Goal: Transaction & Acquisition: Purchase product/service

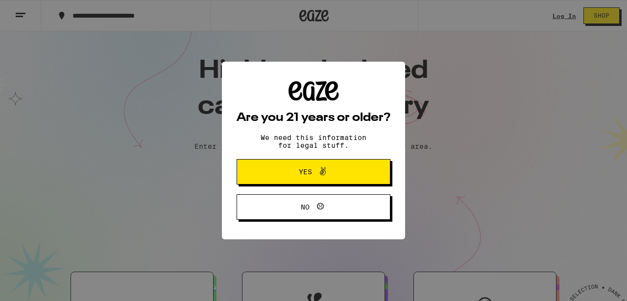
click at [305, 174] on span "Yes" at bounding box center [305, 172] width 13 height 7
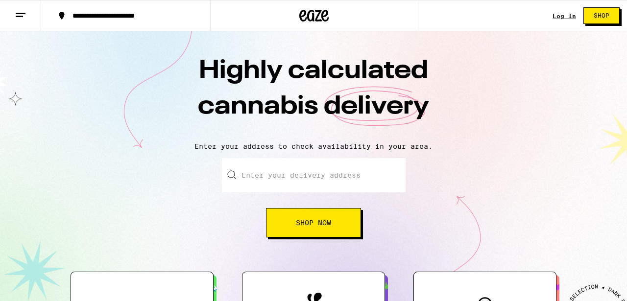
click at [561, 18] on link "Log In" at bounding box center [565, 16] width 24 height 6
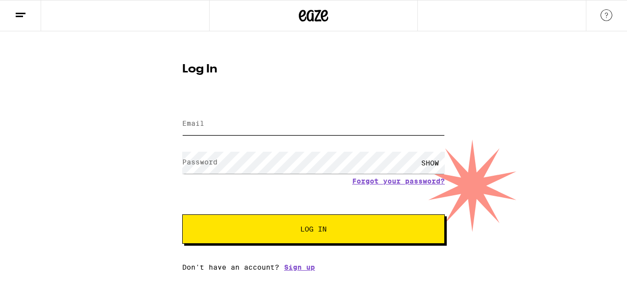
type input "[PERSON_NAME][EMAIL_ADDRESS][DOMAIN_NAME]"
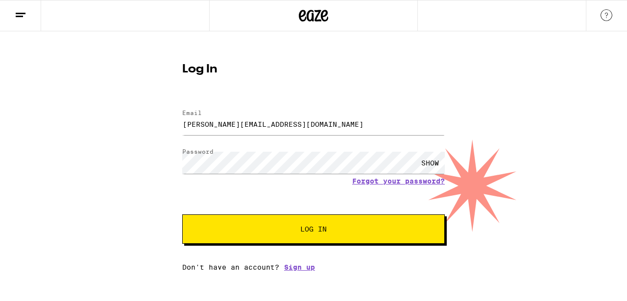
click at [276, 233] on span "Log In" at bounding box center [313, 229] width 183 height 7
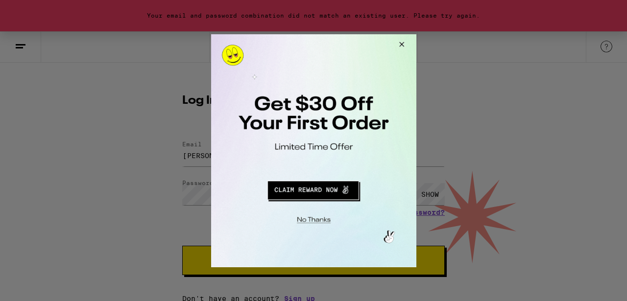
click at [319, 189] on button "Redirect to URL" at bounding box center [312, 189] width 170 height 24
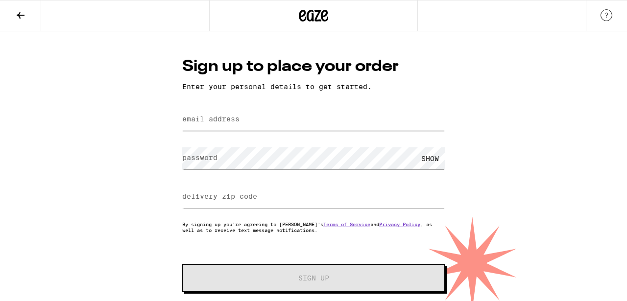
click at [242, 121] on input "email address" at bounding box center [313, 120] width 263 height 22
type input "ffho@yandex.com"
click at [252, 198] on label "delivery zip code" at bounding box center [219, 197] width 75 height 8
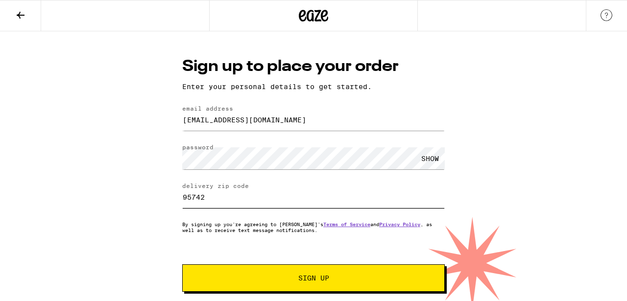
type input "95742"
click at [316, 281] on span "Sign Up" at bounding box center [313, 278] width 31 height 7
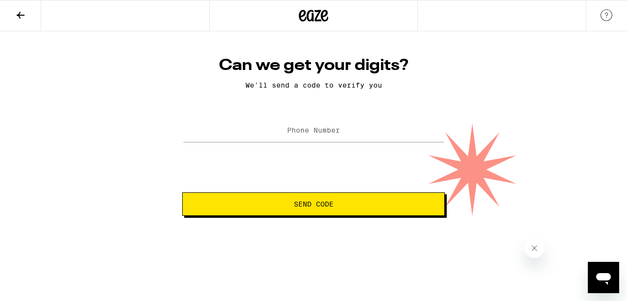
click at [292, 134] on label "Phone Number" at bounding box center [313, 130] width 53 height 8
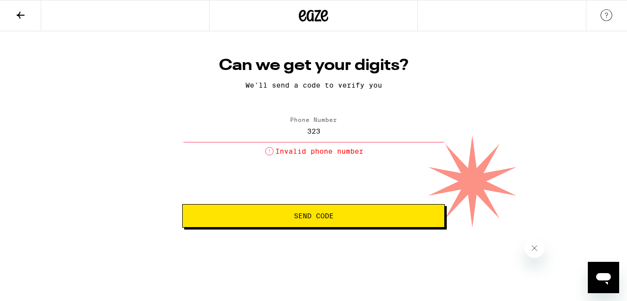
type input "(323) 359-9330"
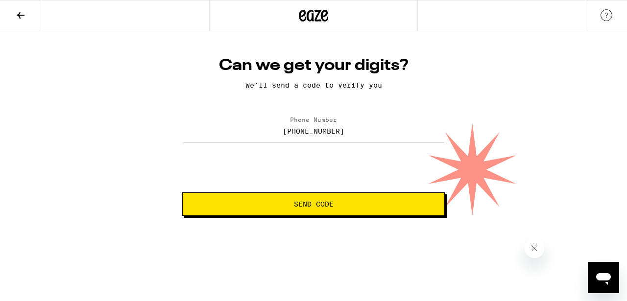
click at [297, 204] on span "Send Code" at bounding box center [314, 204] width 40 height 7
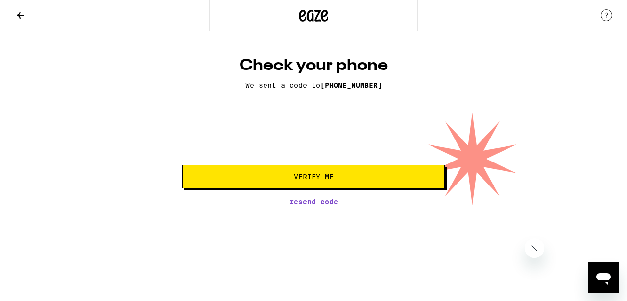
click at [287, 143] on div at bounding box center [314, 131] width 108 height 29
click at [318, 139] on input "tel" at bounding box center [328, 131] width 20 height 29
type input "9"
click at [355, 133] on input "9" at bounding box center [358, 131] width 20 height 29
type input "9"
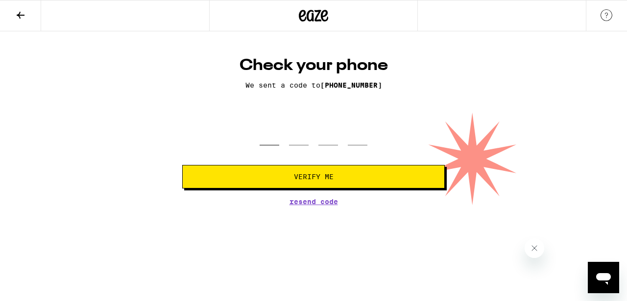
type input "9"
type input "6"
type input "3"
click at [339, 169] on button "Verify Me" at bounding box center [313, 177] width 263 height 24
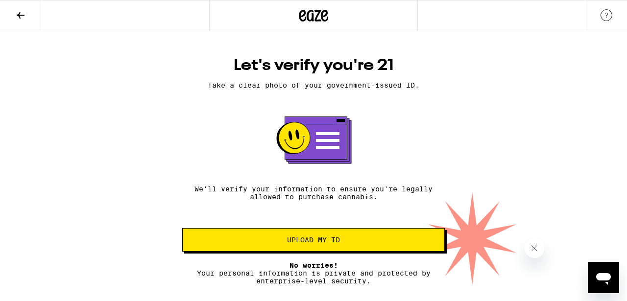
click at [312, 243] on span "Upload my ID" at bounding box center [313, 240] width 53 height 7
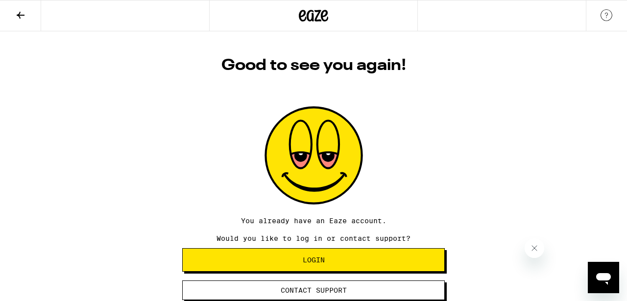
scroll to position [1, 0]
click at [300, 264] on span "Login" at bounding box center [314, 260] width 246 height 7
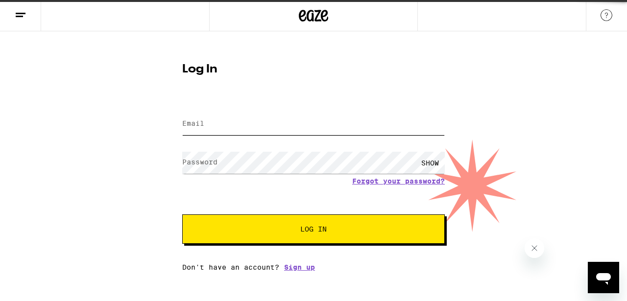
type input "ffho@yandex.com"
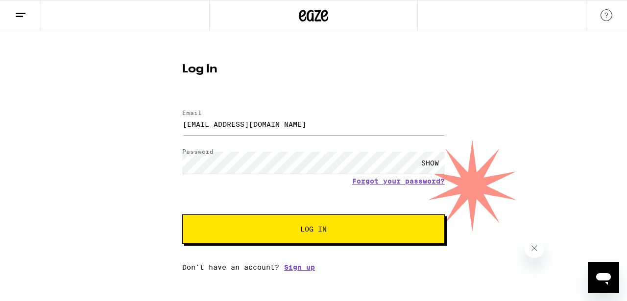
click at [306, 238] on button "Log In" at bounding box center [313, 229] width 263 height 29
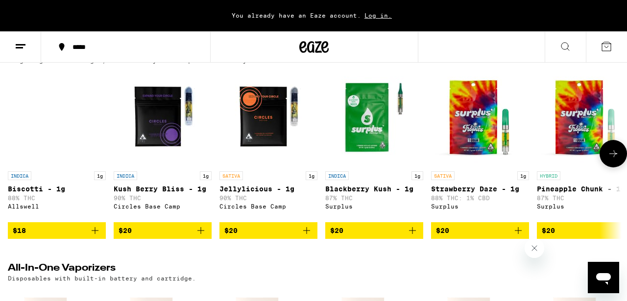
scroll to position [1226, 0]
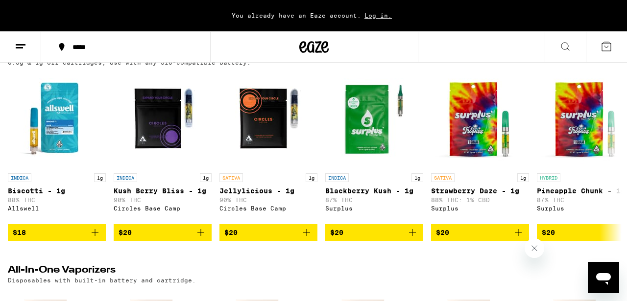
click at [599, 59] on div "(63)" at bounding box center [603, 54] width 32 height 12
click at [612, 57] on icon at bounding box center [613, 53] width 8 height 7
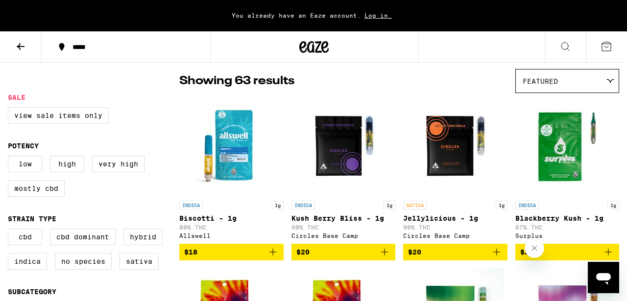
scroll to position [78, 0]
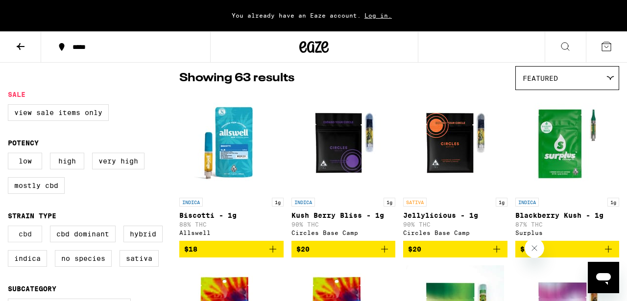
click at [24, 241] on label "CBD" at bounding box center [25, 234] width 34 height 17
click at [10, 228] on input "CBD" at bounding box center [10, 227] width 0 height 0
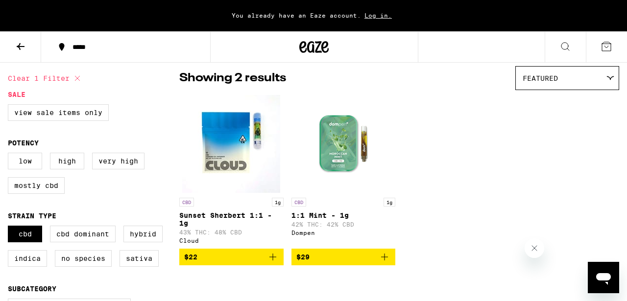
click at [274, 263] on icon "Add to bag" at bounding box center [273, 257] width 12 height 12
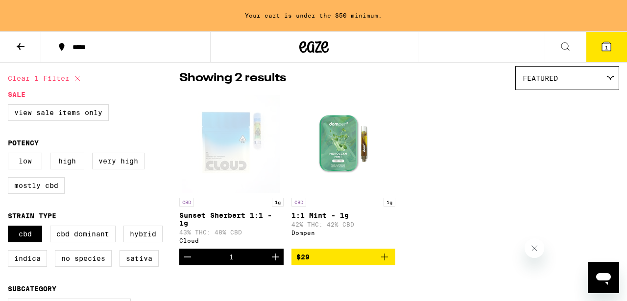
click at [384, 261] on icon "Add to bag" at bounding box center [384, 257] width 7 height 7
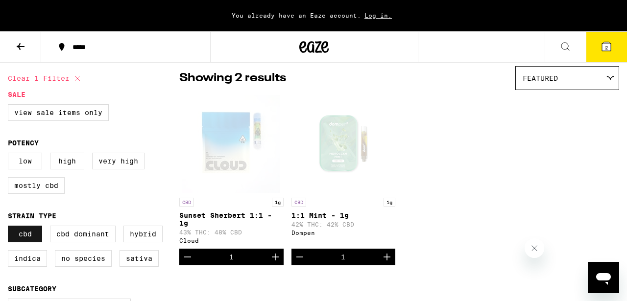
click at [26, 242] on label "CBD" at bounding box center [25, 234] width 34 height 17
click at [10, 228] on input "CBD" at bounding box center [10, 227] width 0 height 0
checkbox input "false"
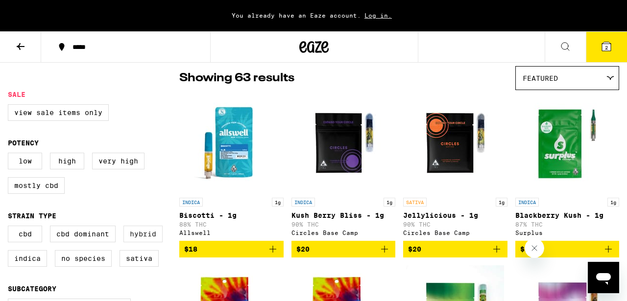
click at [139, 242] on label "Hybrid" at bounding box center [142, 234] width 39 height 17
click at [10, 228] on input "Hybrid" at bounding box center [10, 227] width 0 height 0
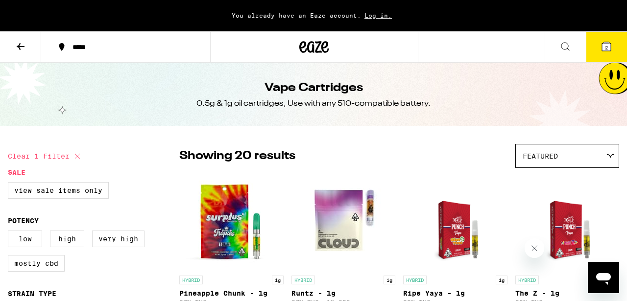
click at [608, 47] on icon at bounding box center [606, 46] width 9 height 9
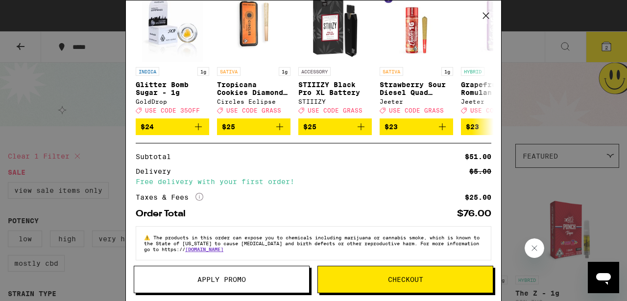
scroll to position [184, 0]
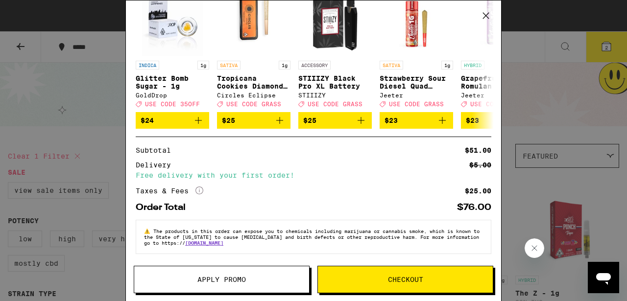
click at [198, 188] on icon "More Info" at bounding box center [199, 191] width 8 height 8
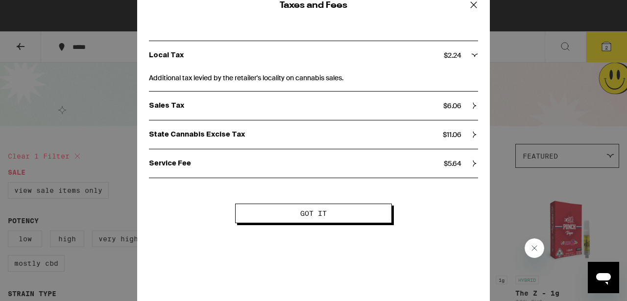
click at [218, 65] on div "Local Tax $ 2.24" at bounding box center [313, 55] width 329 height 28
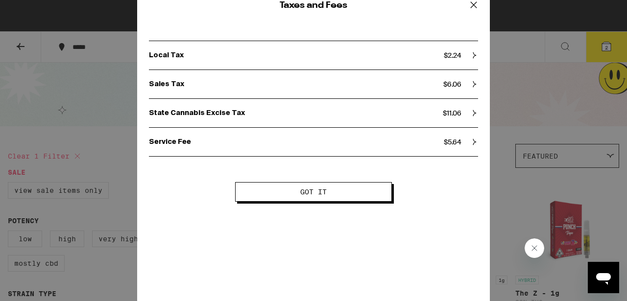
click at [218, 65] on div "Local Tax $ 2.24" at bounding box center [313, 55] width 329 height 28
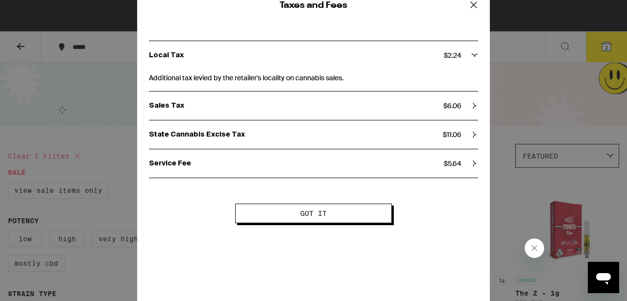
click at [218, 65] on div "Local Tax $ 2.24" at bounding box center [313, 55] width 329 height 28
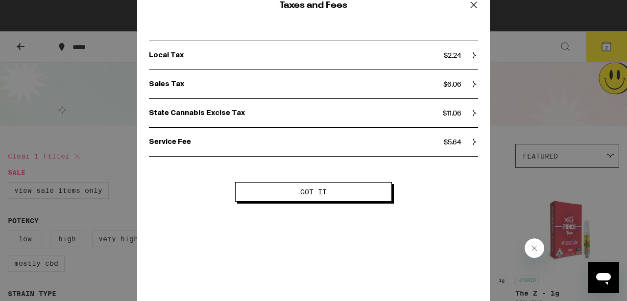
click at [222, 85] on p "Sales Tax" at bounding box center [296, 84] width 294 height 9
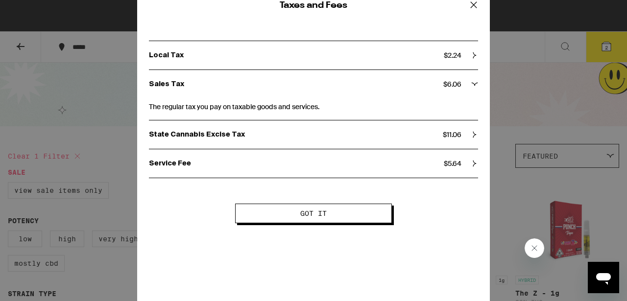
click at [222, 85] on p "Sales Tax" at bounding box center [296, 84] width 294 height 9
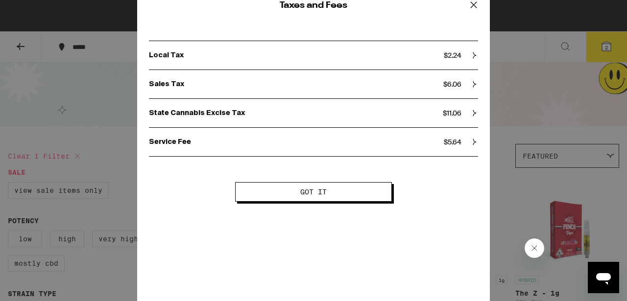
click at [230, 114] on p "State Cannabis Excise Tax" at bounding box center [296, 113] width 294 height 9
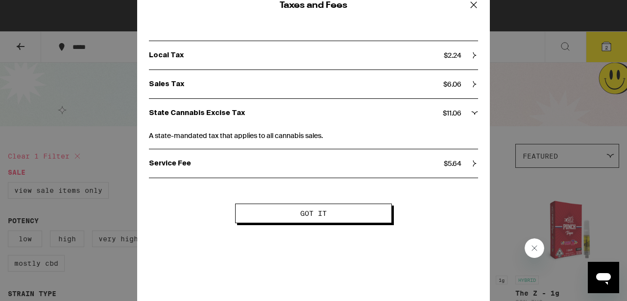
click at [230, 114] on p "State Cannabis Excise Tax" at bounding box center [296, 113] width 294 height 9
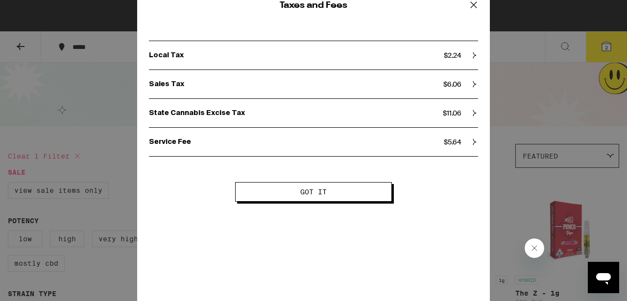
click at [242, 145] on p "Service Fee" at bounding box center [296, 142] width 295 height 9
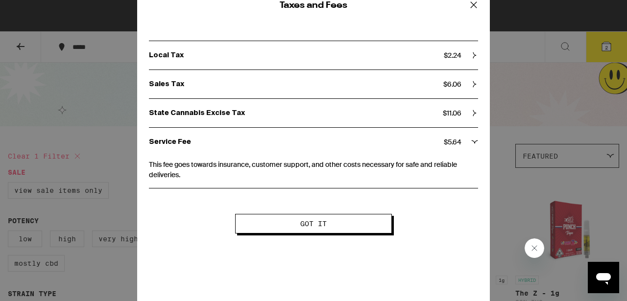
click at [242, 145] on p "Service Fee" at bounding box center [296, 142] width 295 height 9
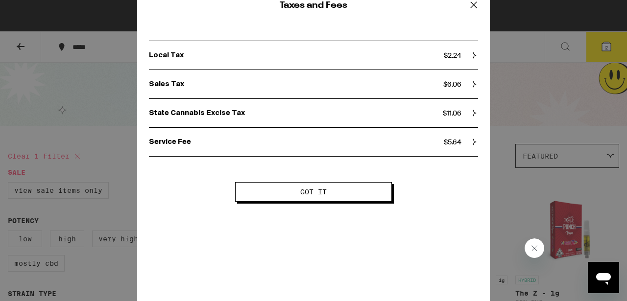
click at [298, 201] on button "Got it" at bounding box center [313, 192] width 157 height 20
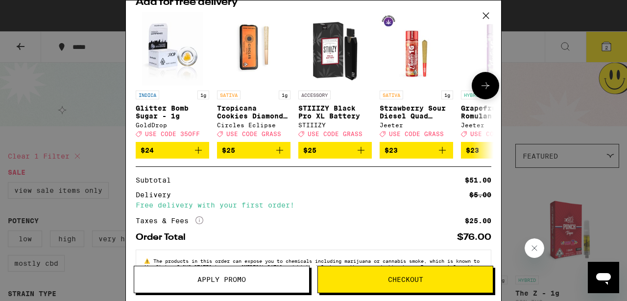
scroll to position [159, 0]
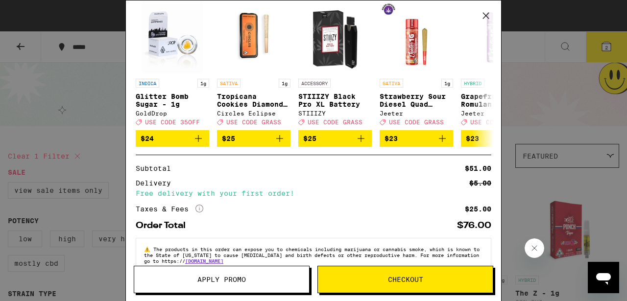
click at [486, 17] on icon at bounding box center [486, 15] width 15 height 15
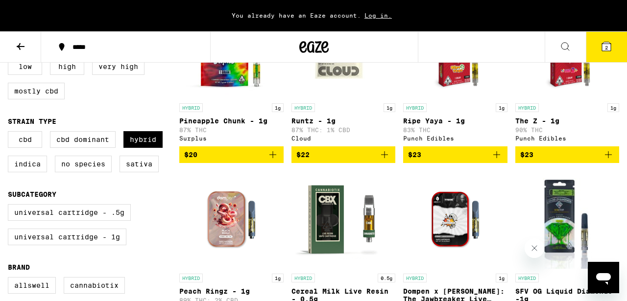
scroll to position [187, 0]
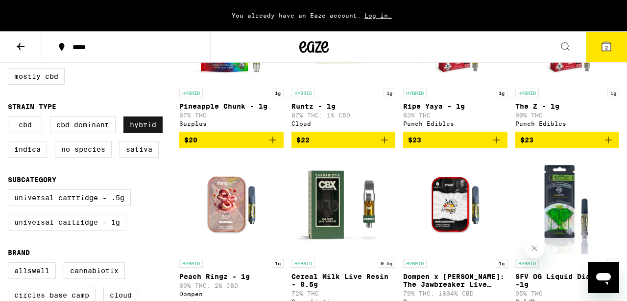
click at [140, 132] on label "Hybrid" at bounding box center [142, 125] width 39 height 17
click at [10, 119] on input "Hybrid" at bounding box center [10, 118] width 0 height 0
checkbox input "false"
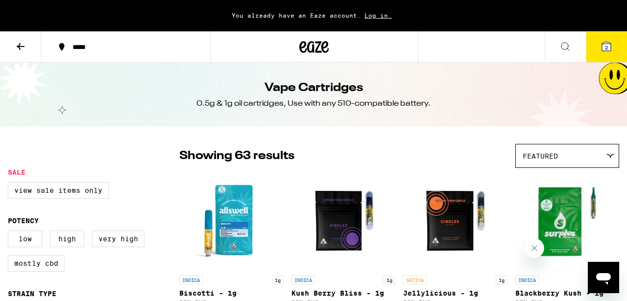
click at [599, 48] on button "2" at bounding box center [606, 47] width 41 height 30
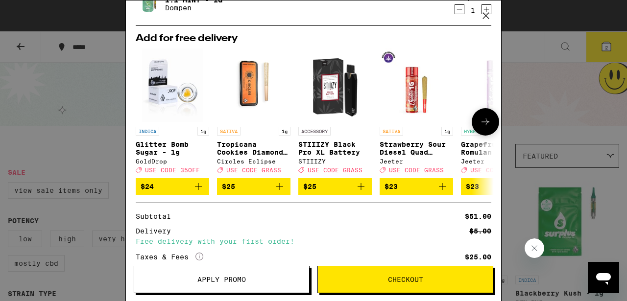
scroll to position [184, 0]
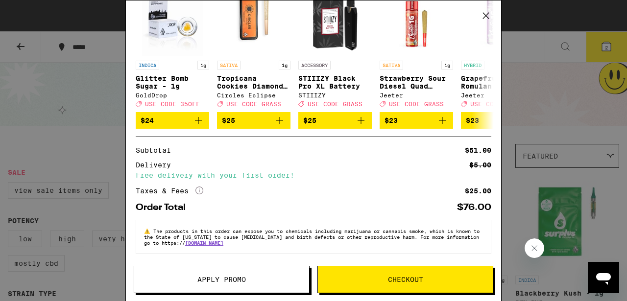
click at [376, 287] on button "Checkout" at bounding box center [405, 279] width 176 height 27
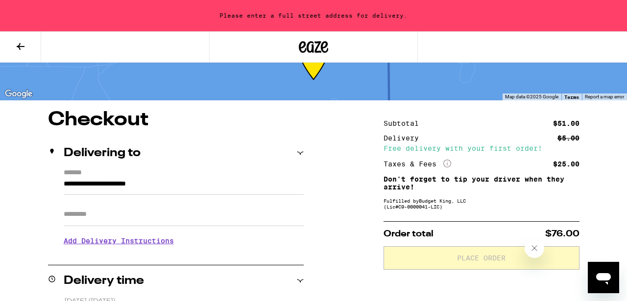
scroll to position [41, 0]
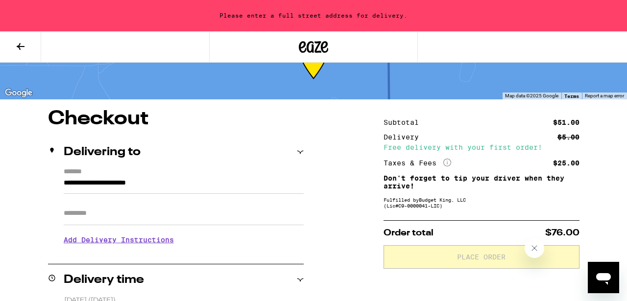
click at [532, 251] on icon "Close message from company" at bounding box center [535, 248] width 8 height 8
